Goal: Task Accomplishment & Management: Complete application form

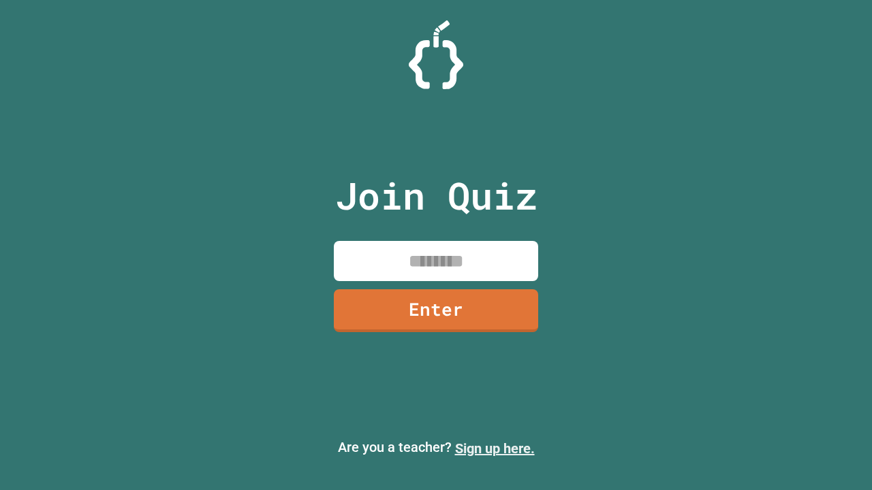
click at [494, 449] on link "Sign up here." at bounding box center [495, 449] width 80 height 16
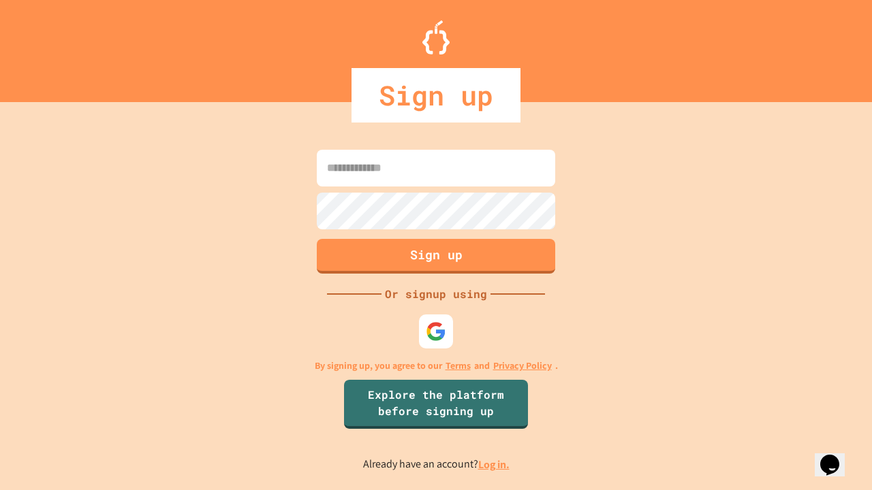
click at [494, 464] on link "Log in." at bounding box center [493, 465] width 31 height 14
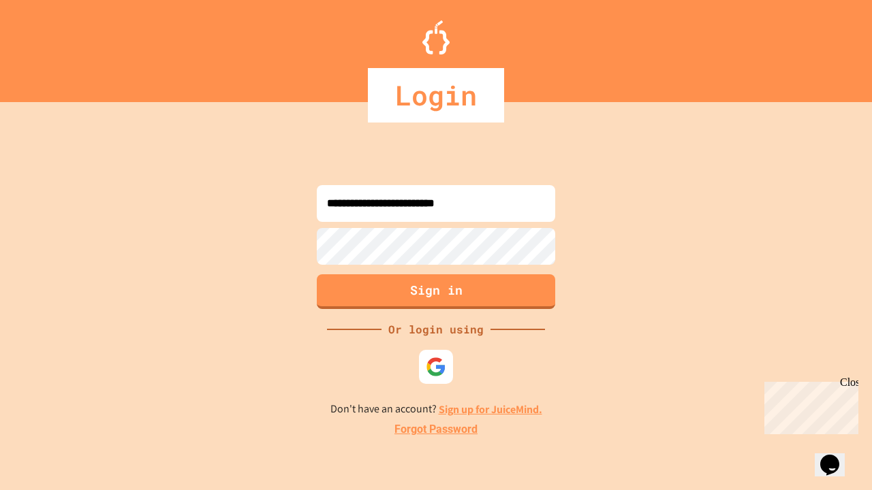
type input "**********"
